Goal: Task Accomplishment & Management: Complete application form

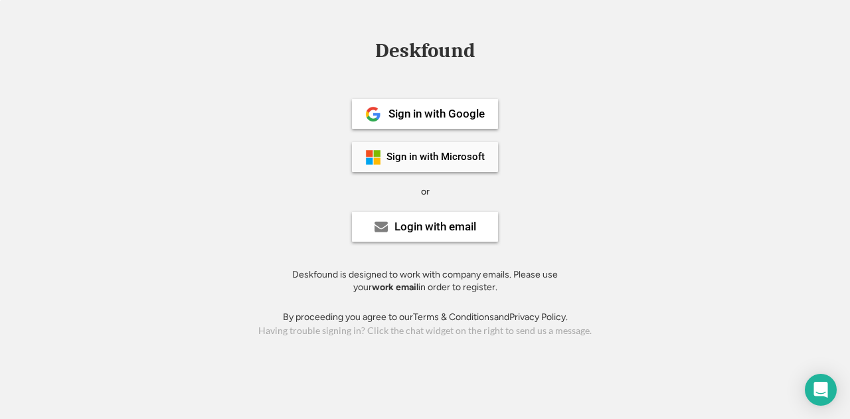
click at [474, 153] on div "Sign in with Microsoft" at bounding box center [436, 157] width 98 height 10
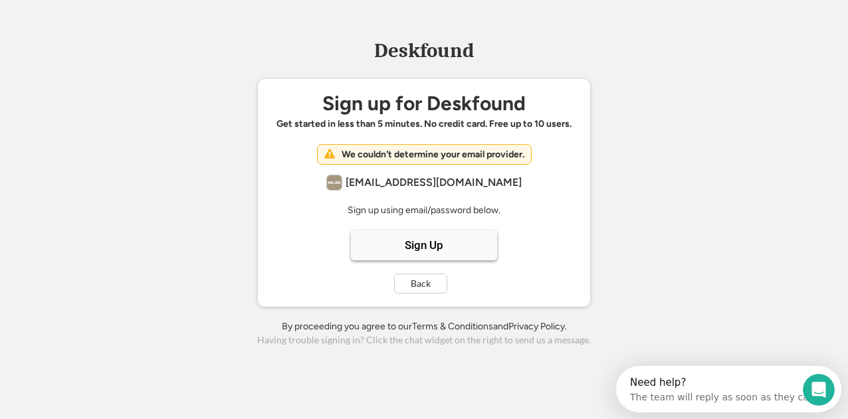
click at [466, 241] on div "Sign Up" at bounding box center [424, 246] width 146 height 30
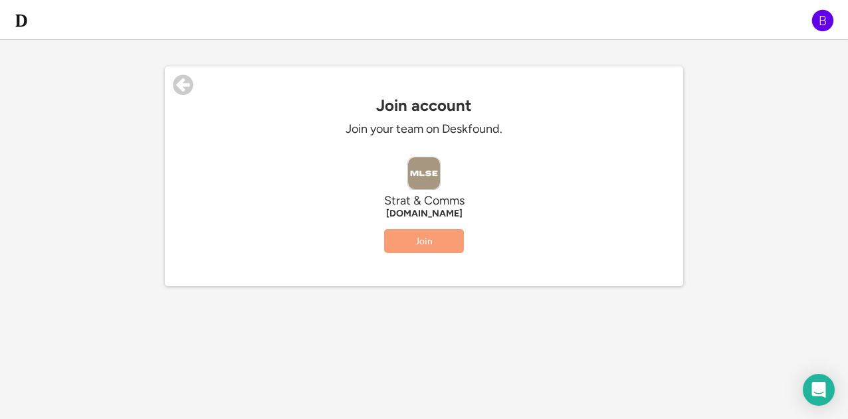
click at [450, 242] on button "Join" at bounding box center [424, 241] width 80 height 24
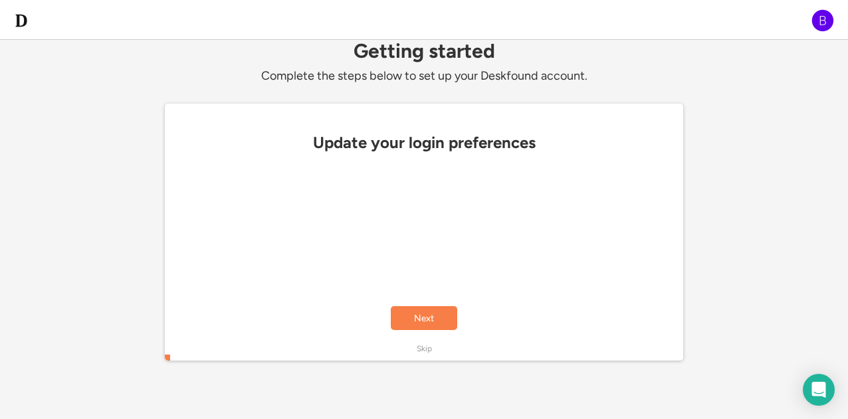
scroll to position [5, 0]
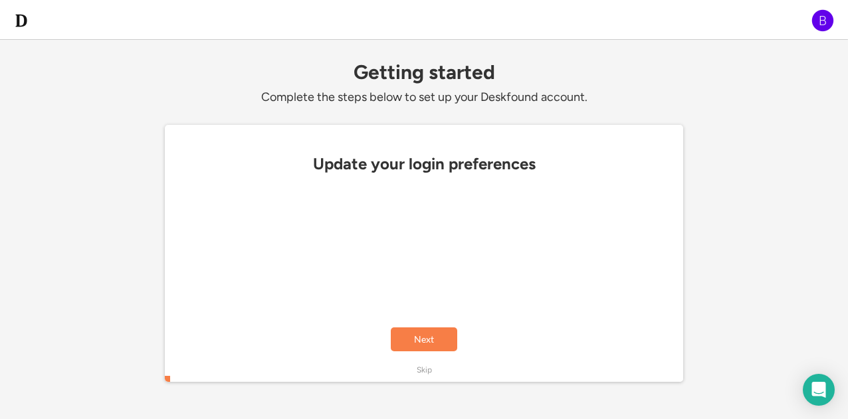
click at [440, 203] on div at bounding box center [423, 200] width 505 height 27
click at [432, 346] on button "Next" at bounding box center [424, 340] width 66 height 24
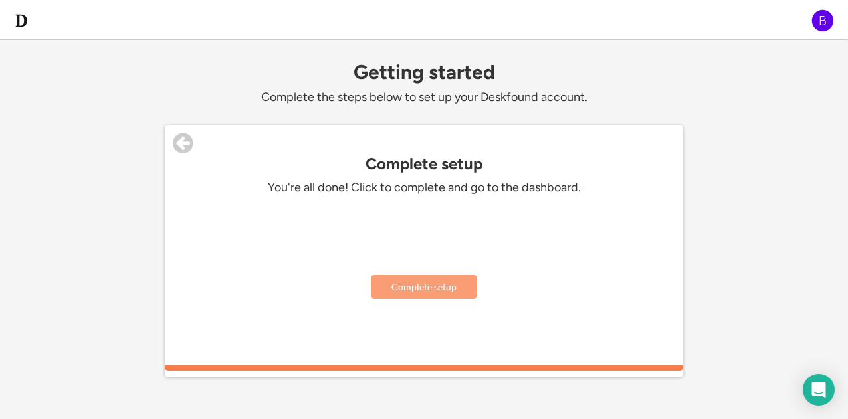
click at [442, 292] on button "Complete setup" at bounding box center [424, 287] width 106 height 24
